Goal: Information Seeking & Learning: Learn about a topic

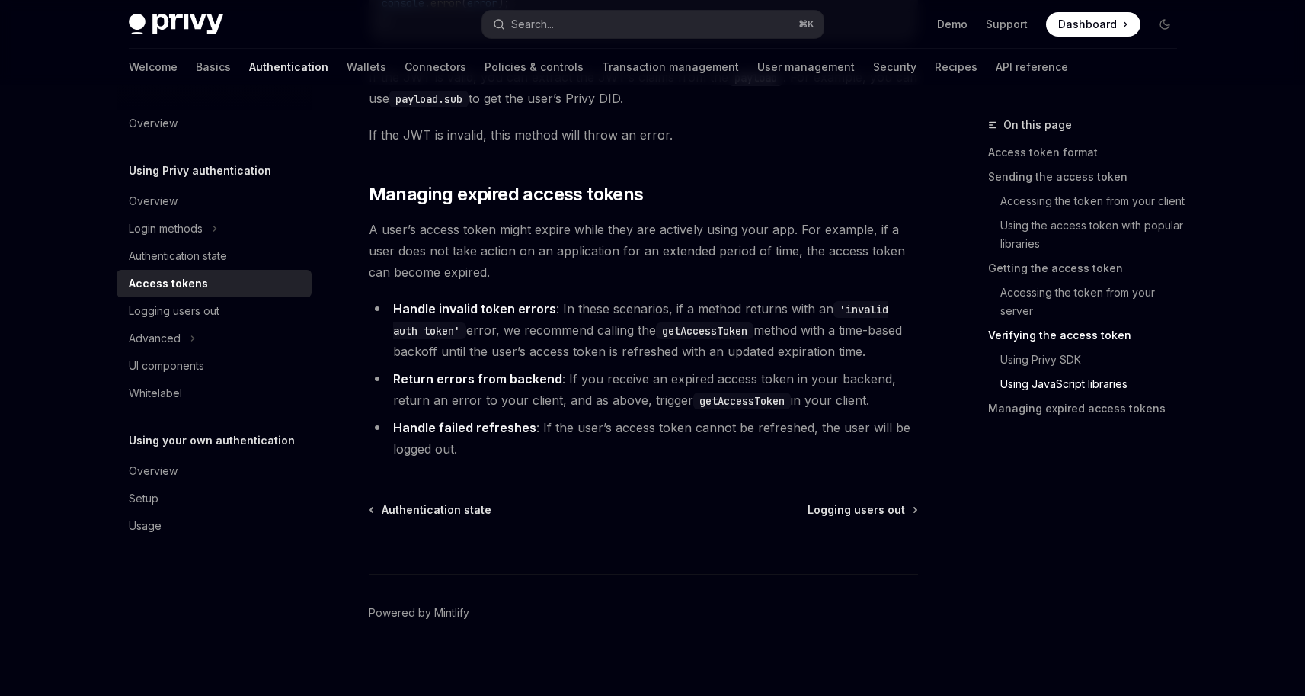
scroll to position [4122, 0]
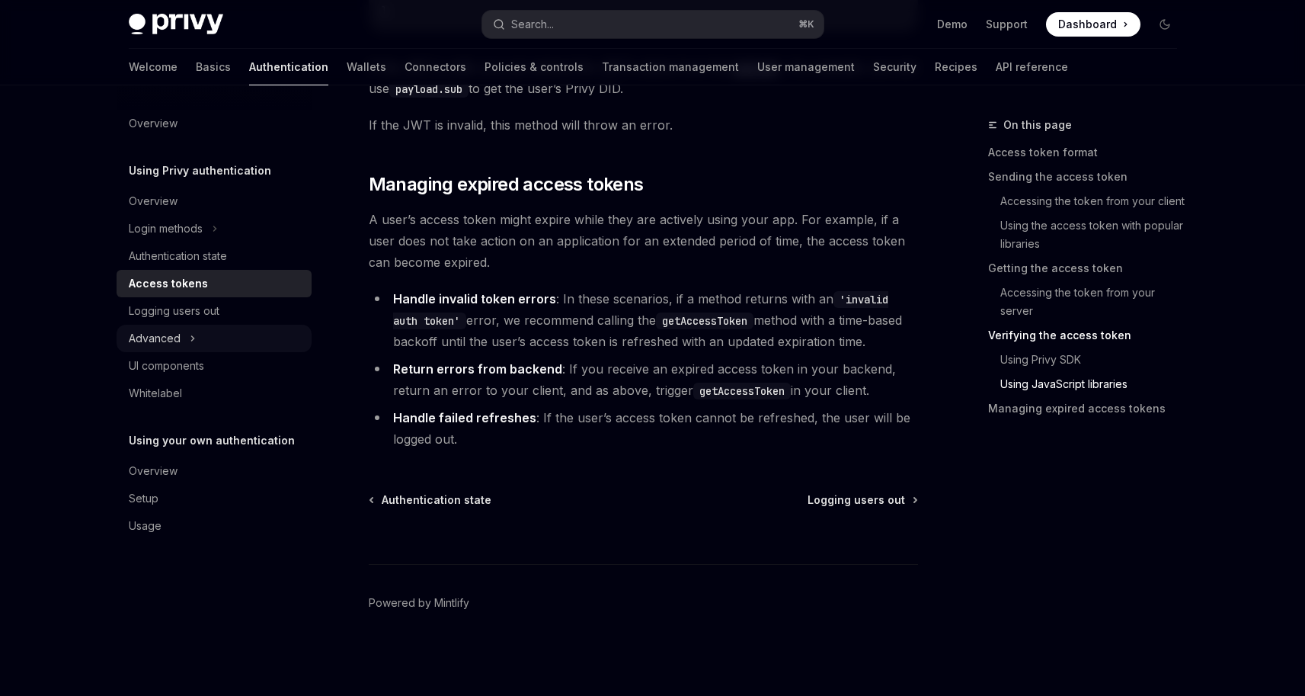
click at [187, 340] on div "Advanced" at bounding box center [214, 338] width 195 height 27
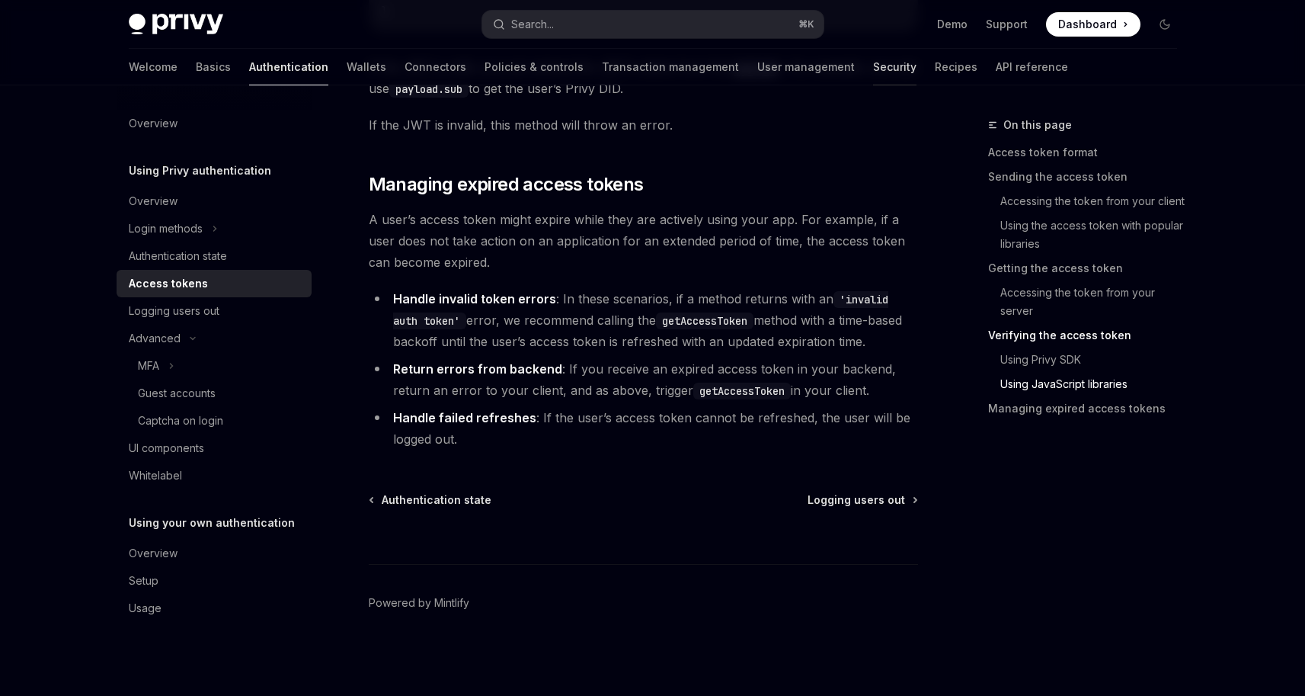
click at [873, 68] on link "Security" at bounding box center [894, 67] width 43 height 37
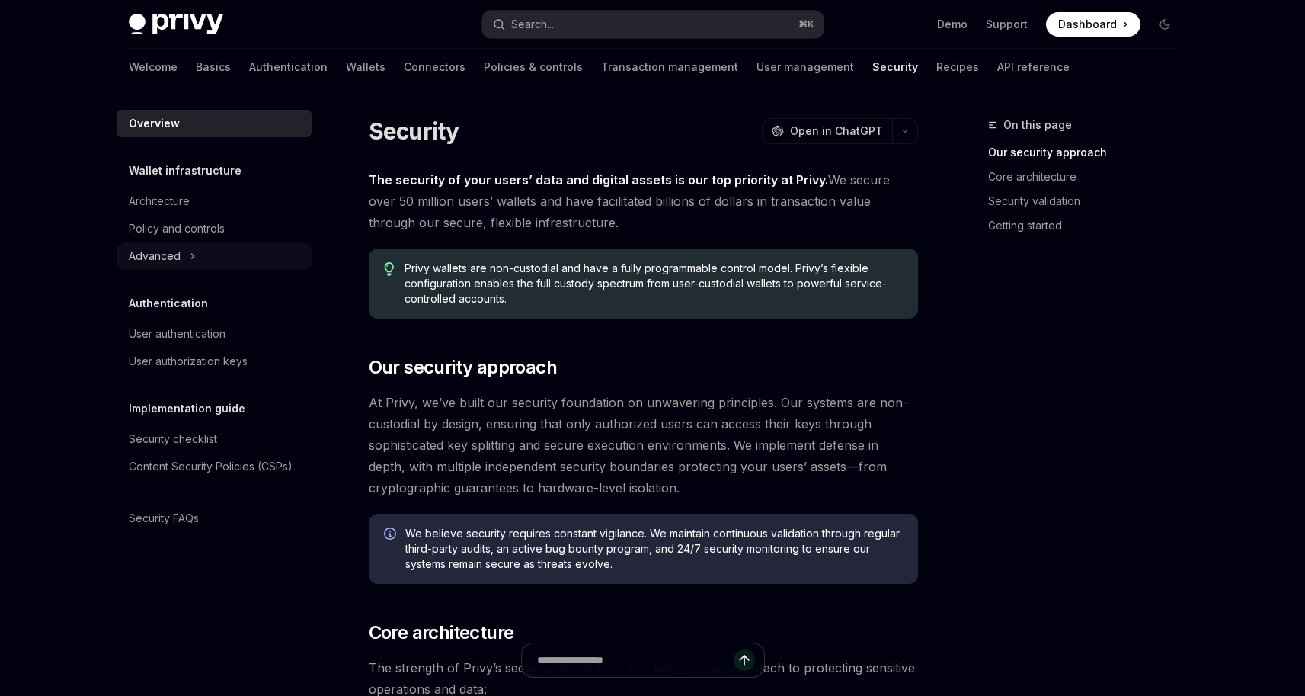
click at [192, 260] on icon at bounding box center [193, 256] width 6 height 18
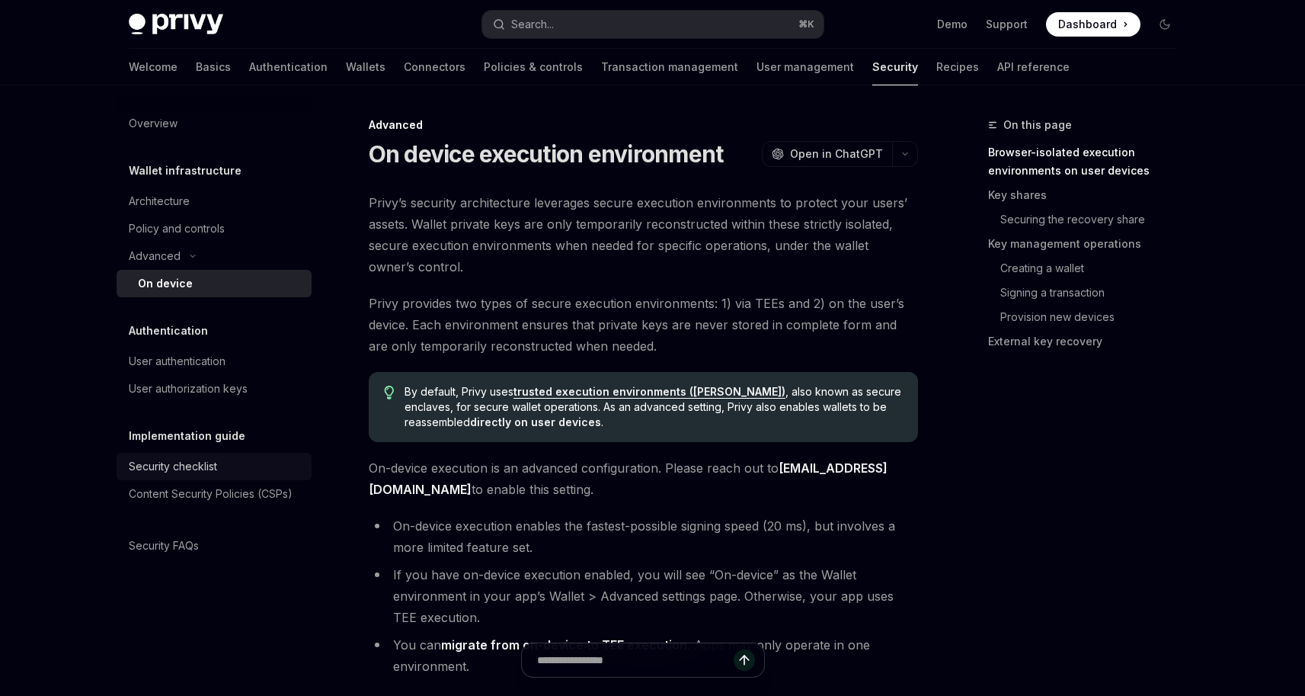
click at [202, 459] on div "Security checklist" at bounding box center [173, 466] width 88 height 18
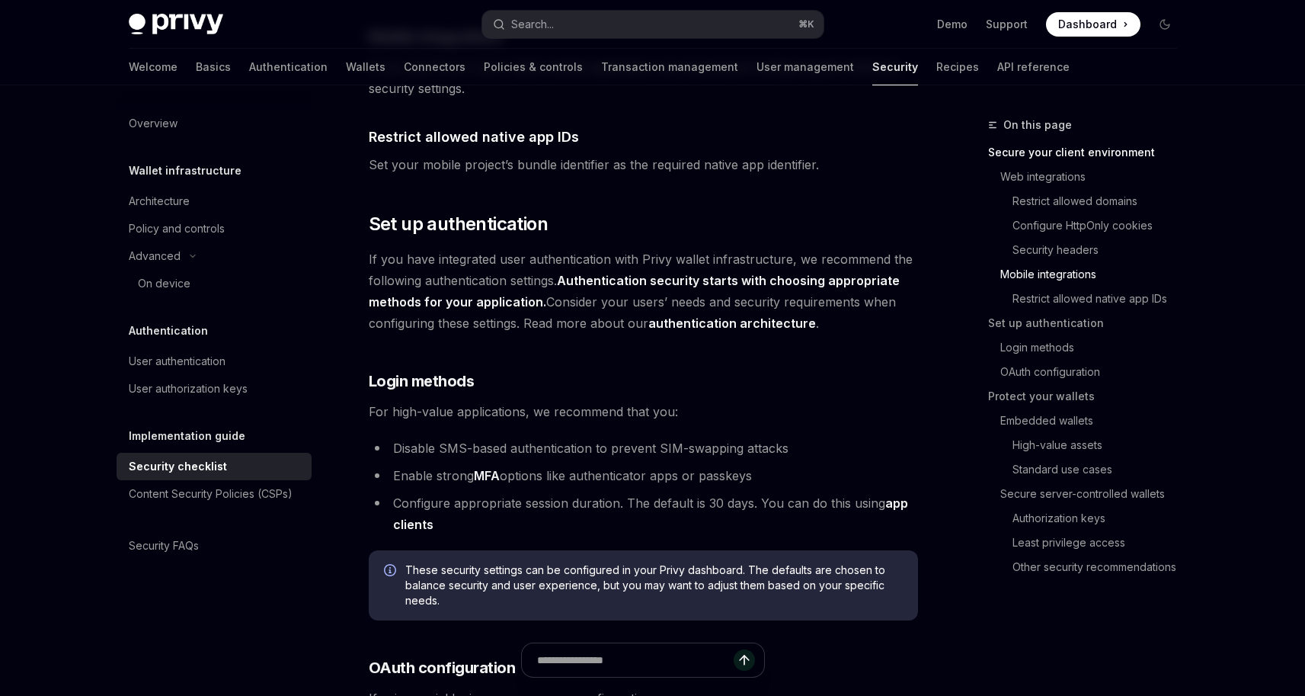
scroll to position [1147, 0]
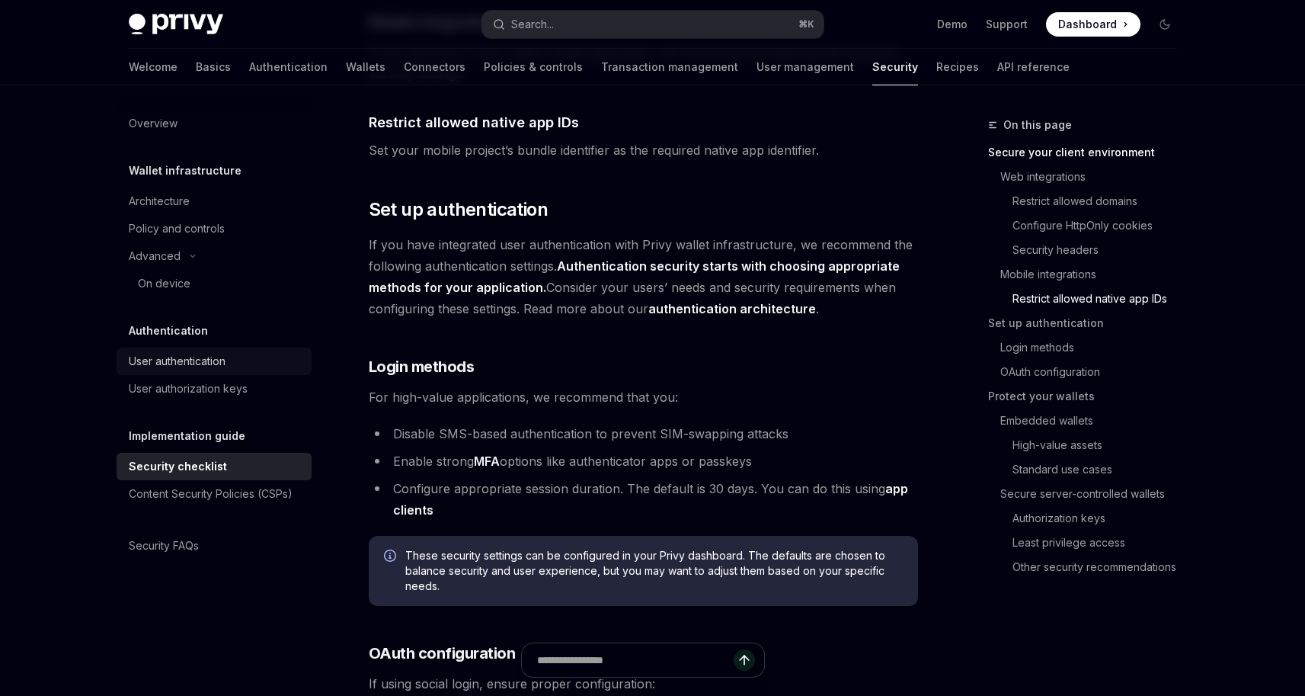
click at [216, 360] on div "User authentication" at bounding box center [177, 361] width 97 height 18
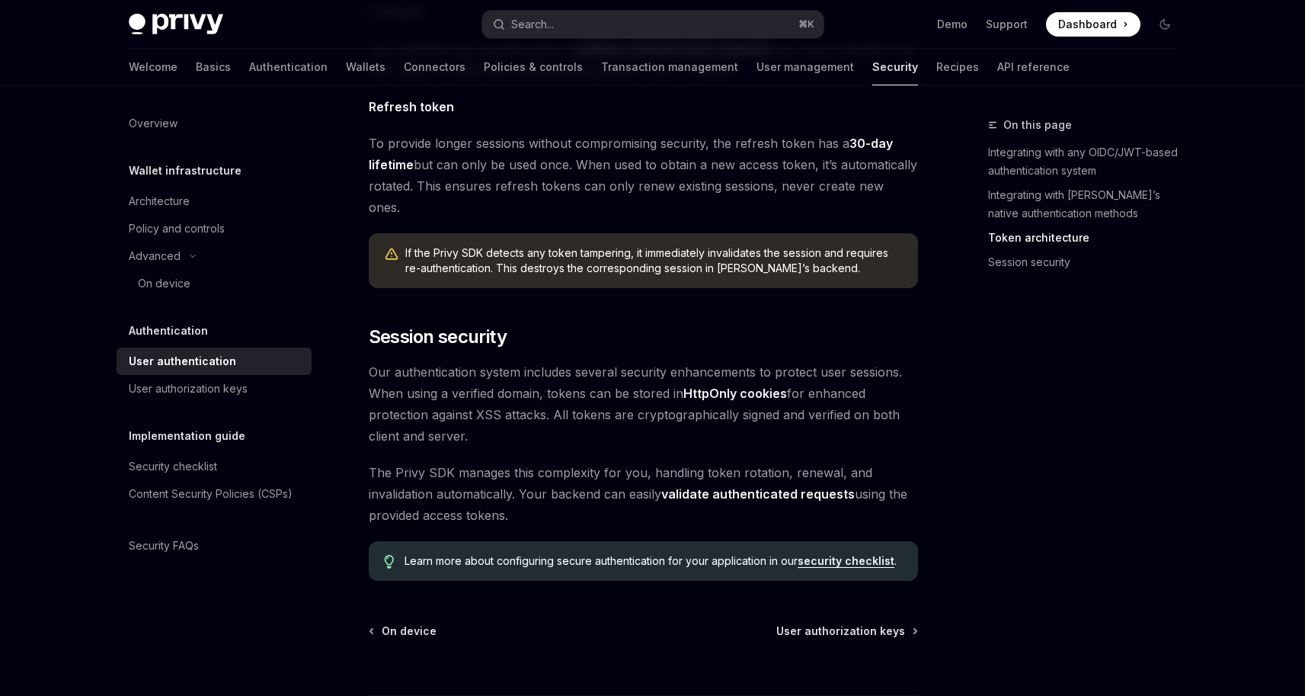
scroll to position [1125, 0]
click at [936, 70] on link "Recipes" at bounding box center [957, 67] width 43 height 37
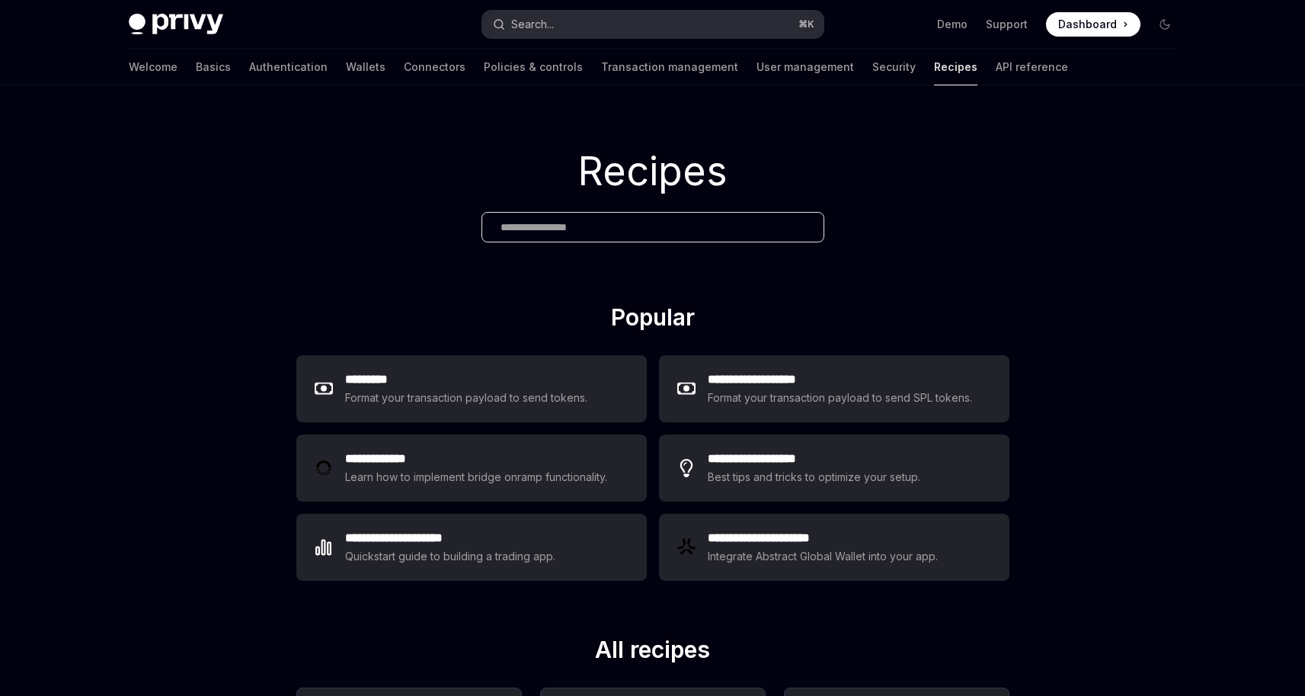
click at [665, 24] on button "Search... ⌘ K" at bounding box center [652, 24] width 341 height 27
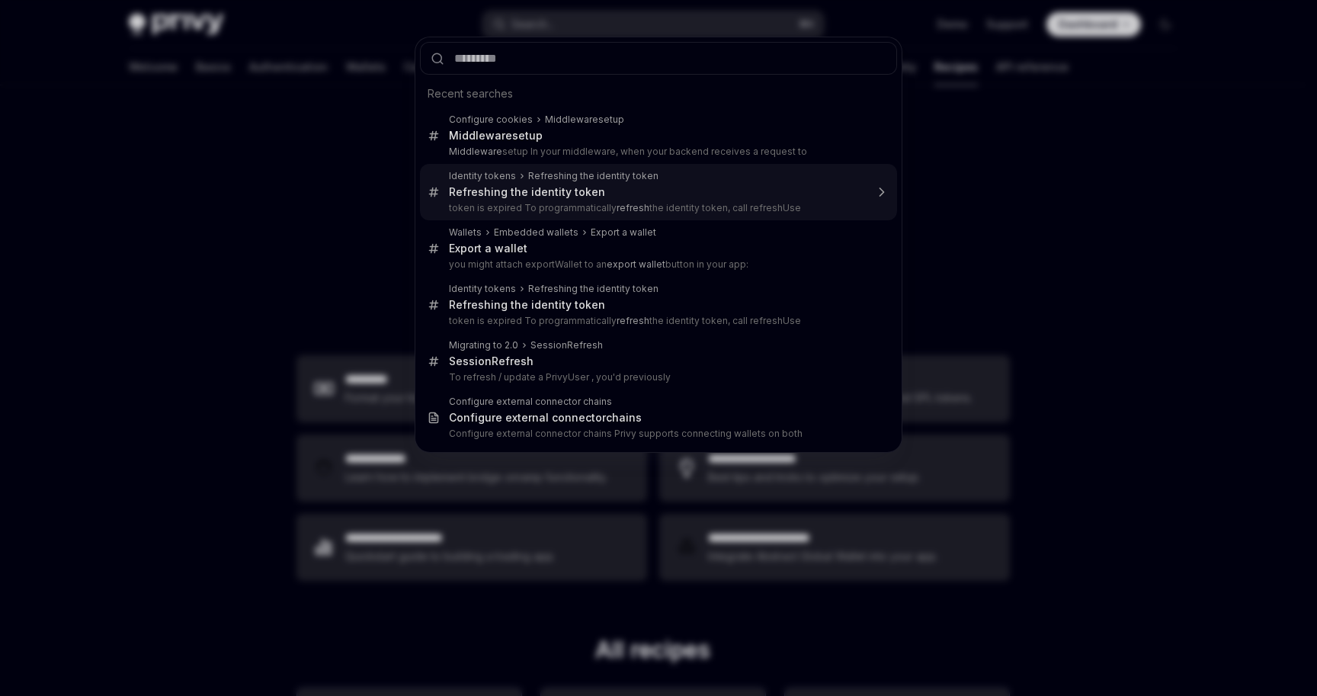
type textarea "*"
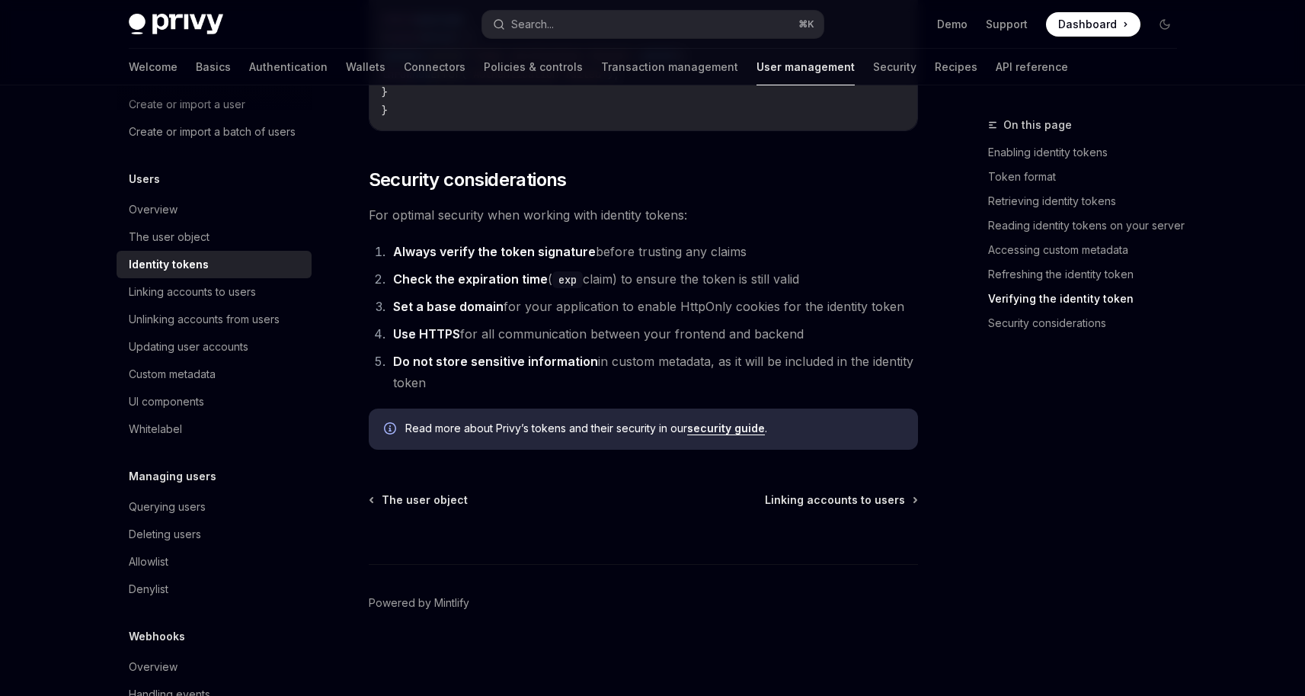
scroll to position [5063, 0]
